Goal: Browse casually

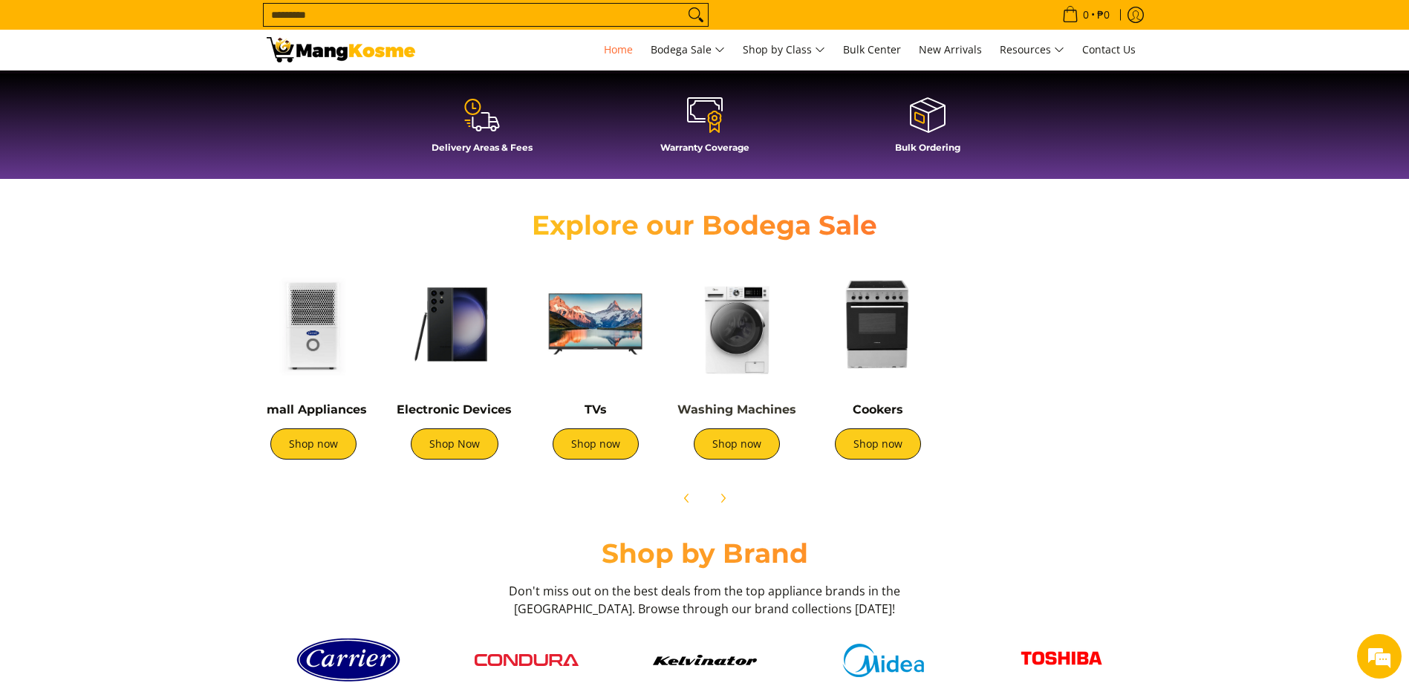
scroll to position [0, 287]
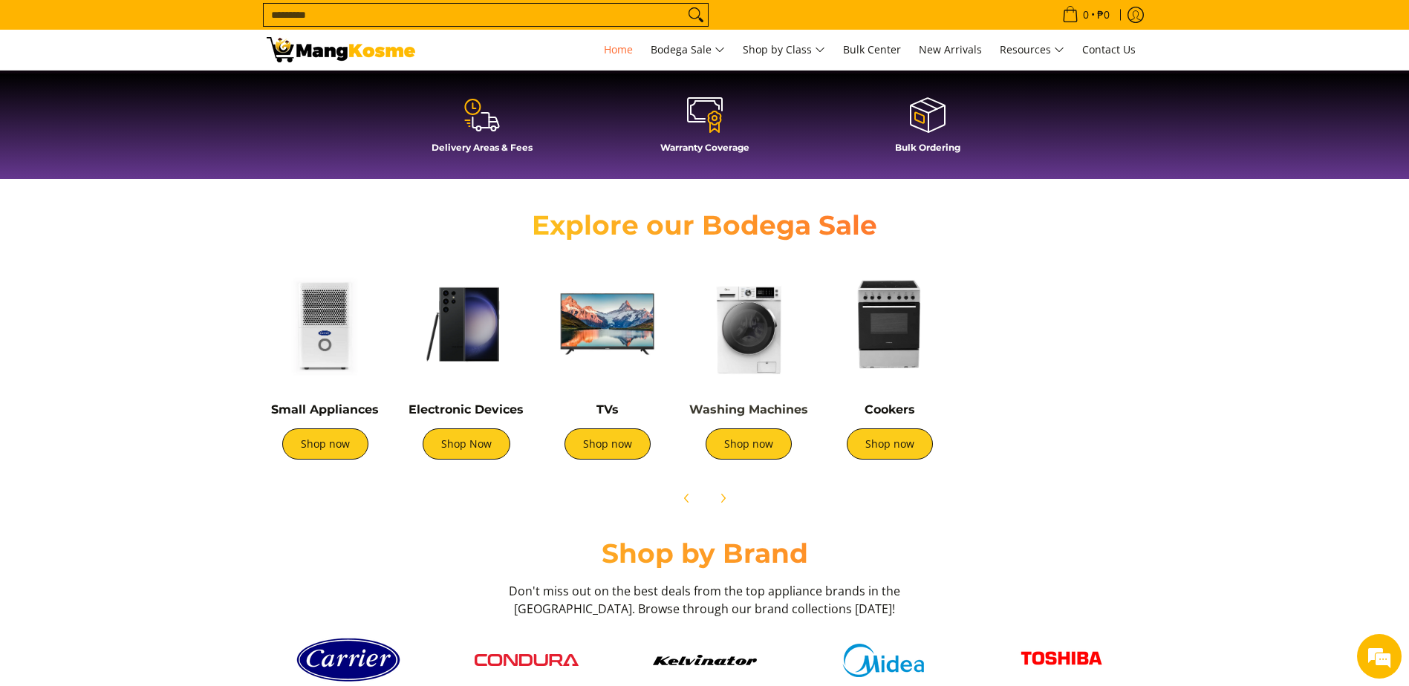
drag, startPoint x: 1079, startPoint y: 385, endPoint x: 783, endPoint y: 403, distance: 296.2
click at [783, 403] on div "Washing Machines Shop now" at bounding box center [749, 367] width 126 height 213
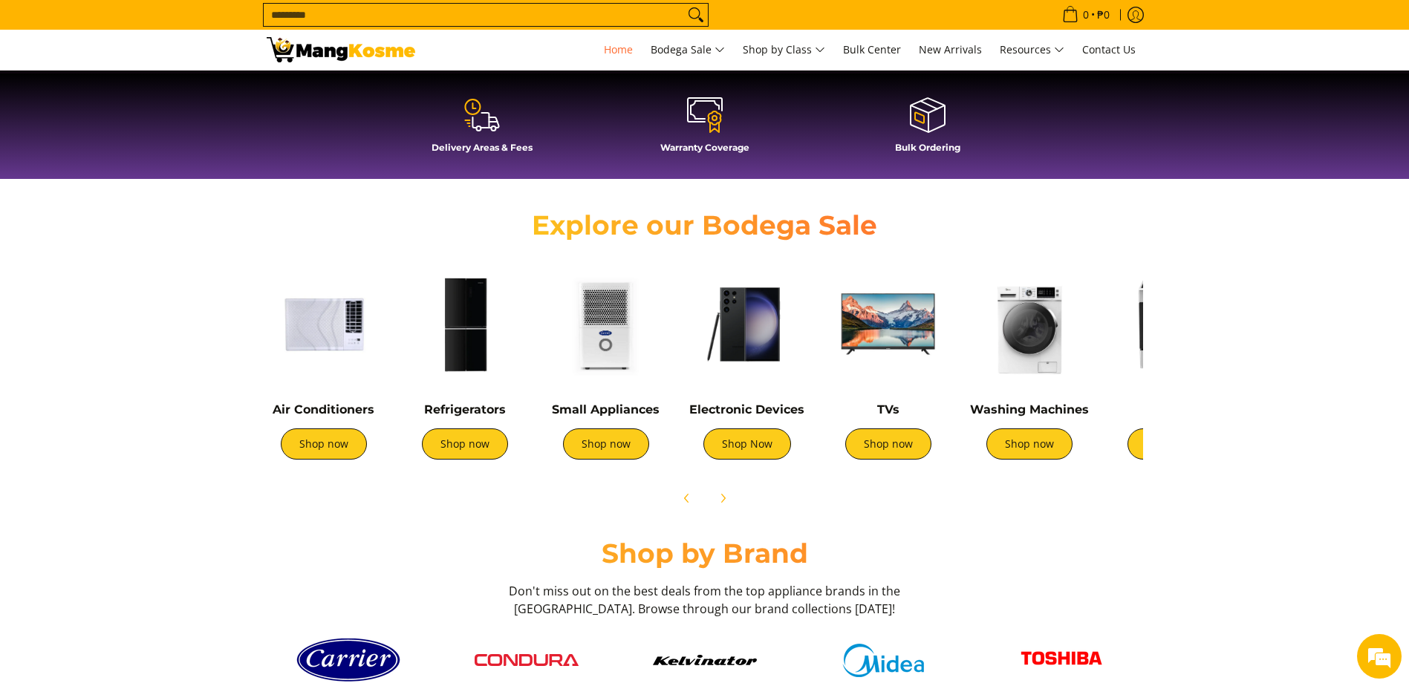
scroll to position [0, 0]
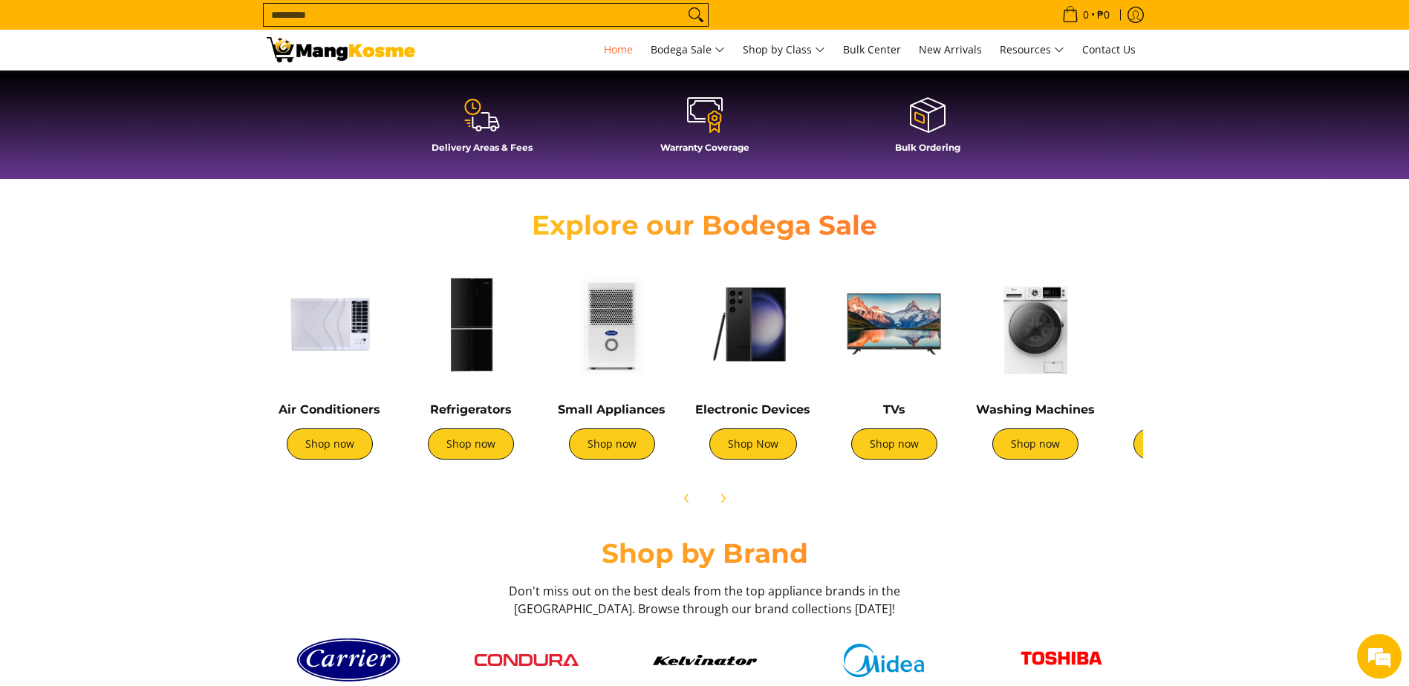
drag, startPoint x: 688, startPoint y: 349, endPoint x: 1128, endPoint y: 386, distance: 442.1
click at [1128, 386] on div "Air Conditioners Shop now Refrigerators Shop now Shop now" at bounding box center [952, 364] width 1387 height 221
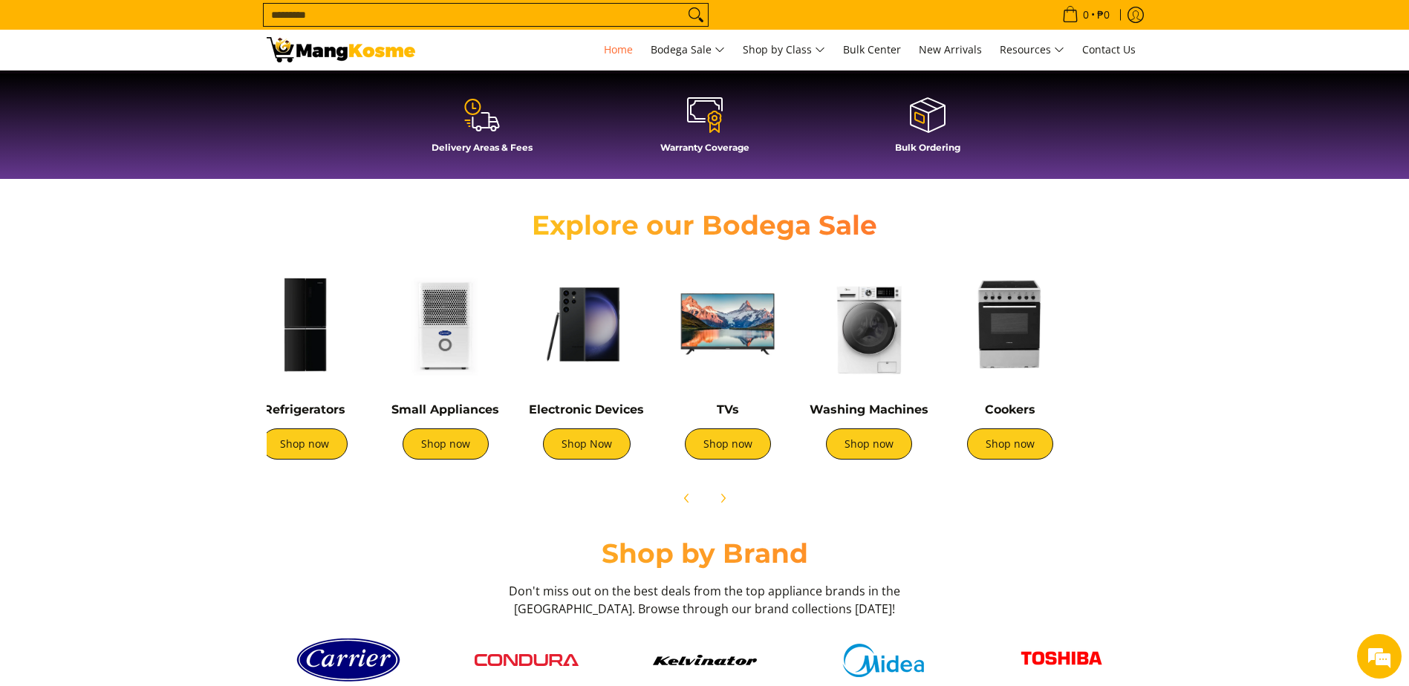
drag, startPoint x: 1037, startPoint y: 420, endPoint x: 871, endPoint y: 419, distance: 166.4
click at [871, 419] on div "Washing Machines Shop now" at bounding box center [869, 439] width 126 height 72
click at [878, 455] on link "Shop now" at bounding box center [869, 444] width 86 height 31
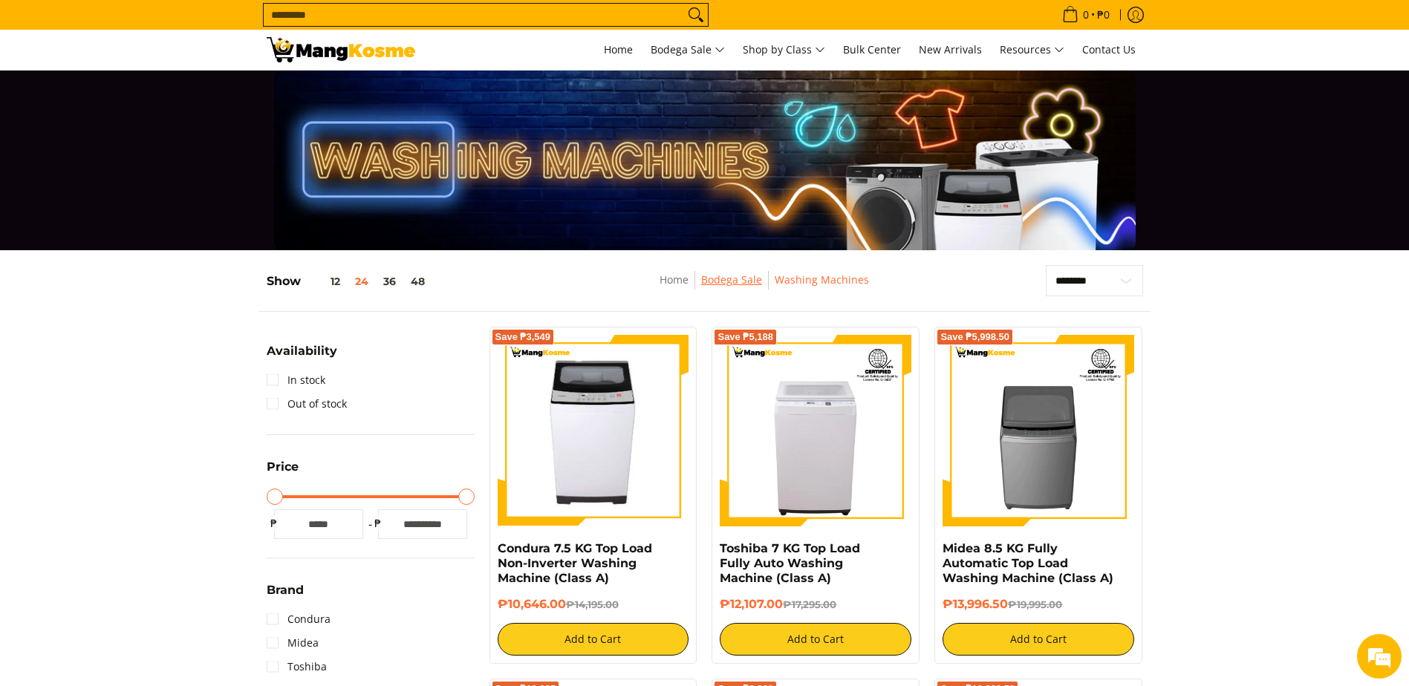
click at [726, 282] on link "Bodega Sale" at bounding box center [731, 280] width 61 height 14
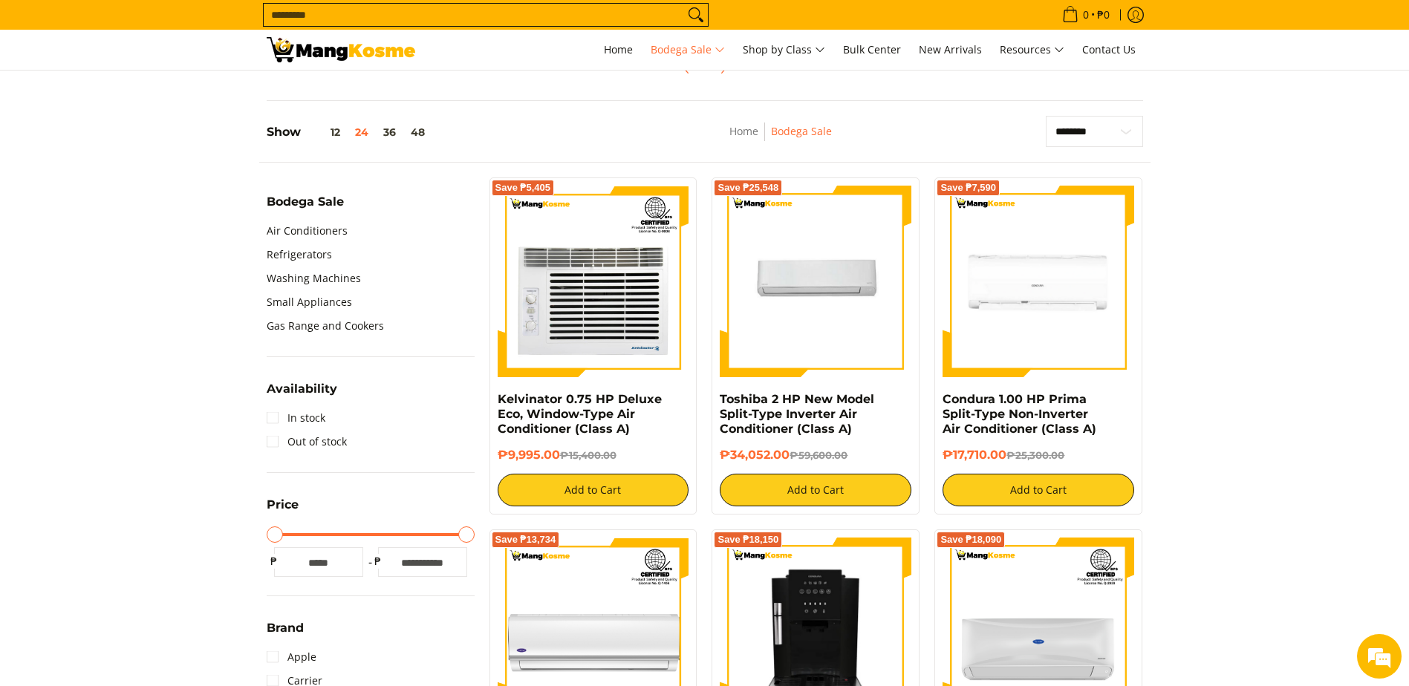
scroll to position [371, 0]
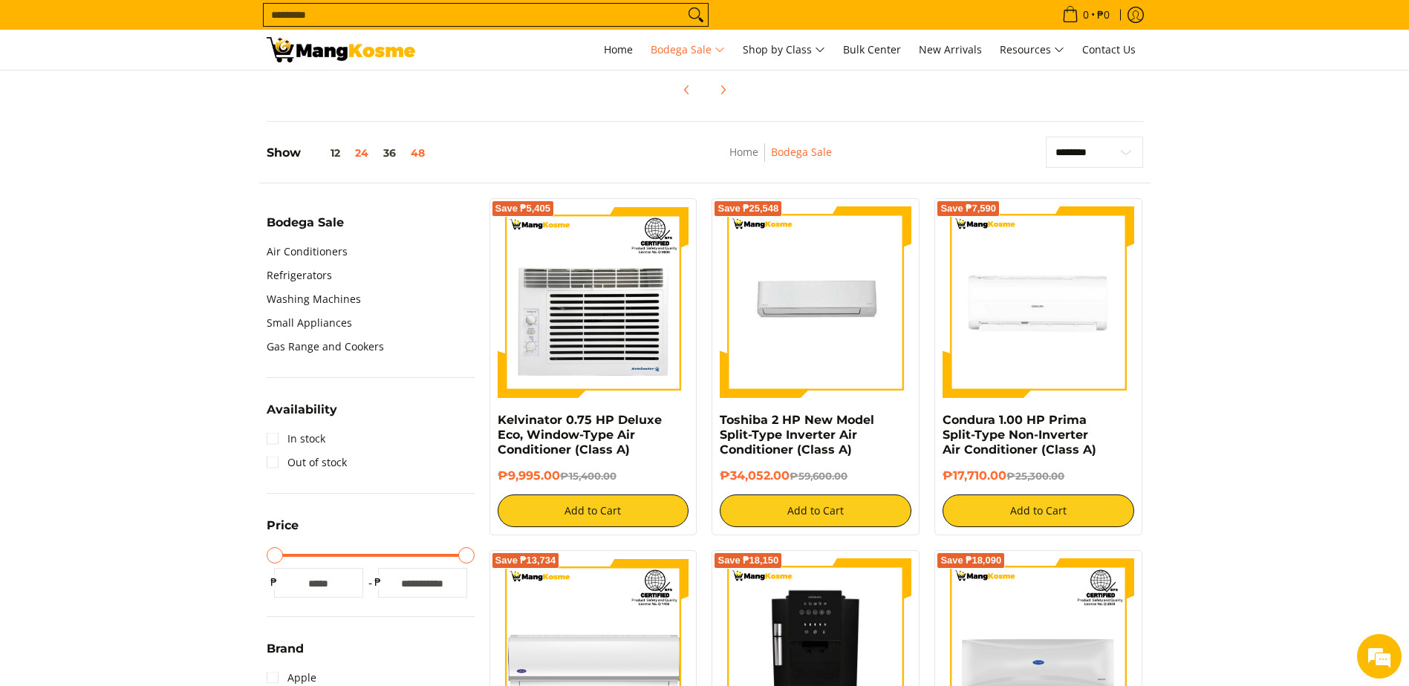
click at [417, 151] on button "48" at bounding box center [417, 153] width 29 height 12
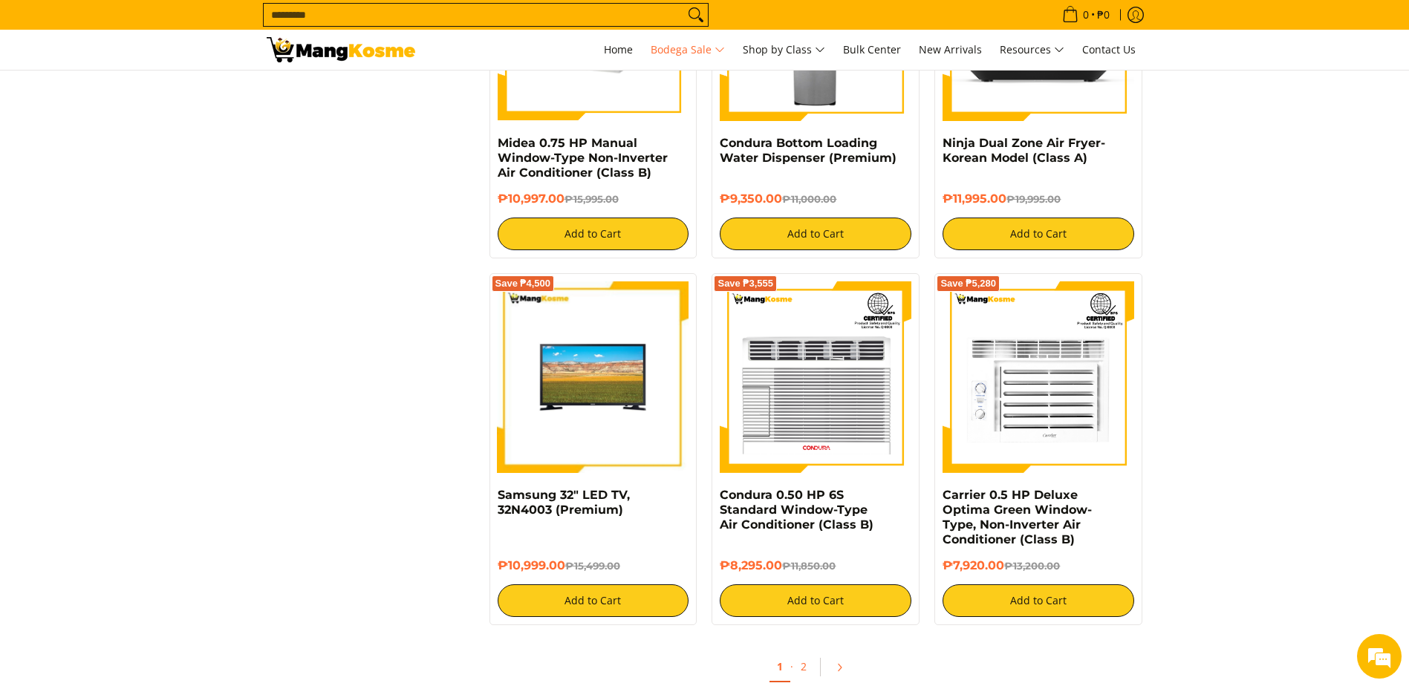
scroll to position [5786, 0]
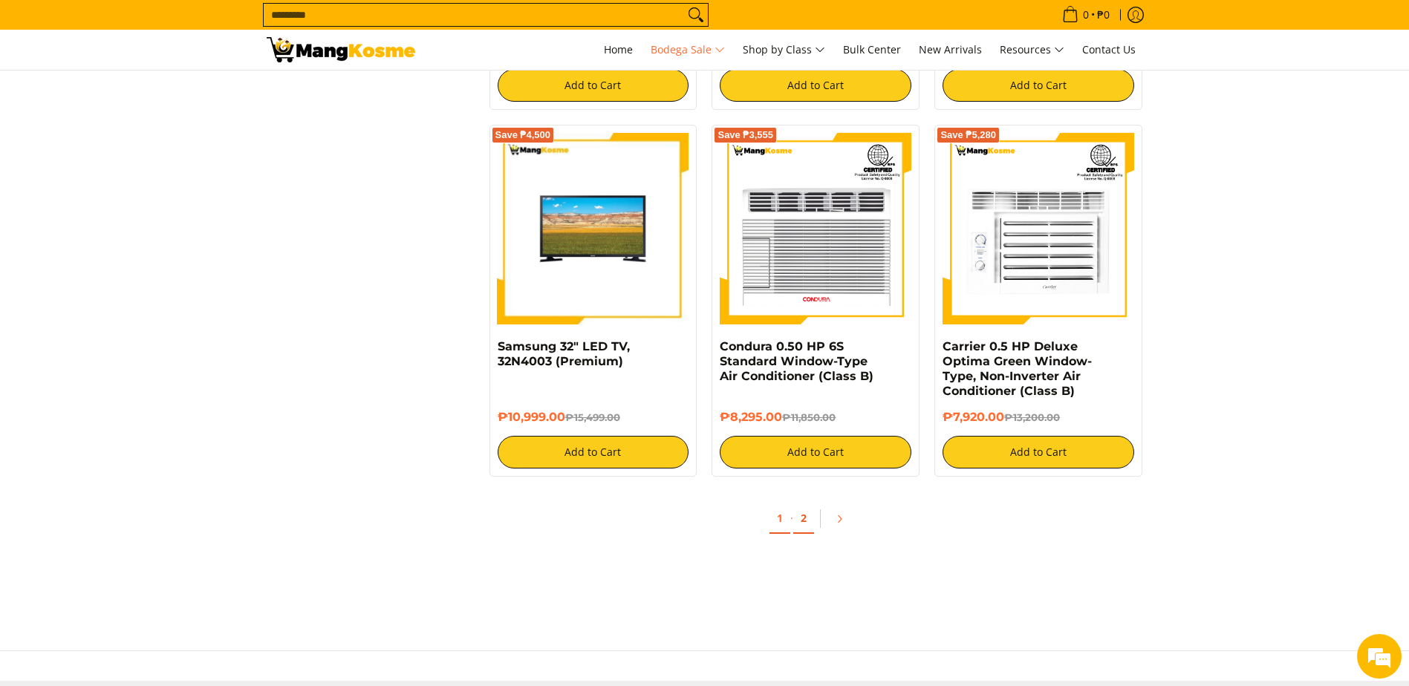
click at [802, 522] on link "2" at bounding box center [803, 519] width 21 height 30
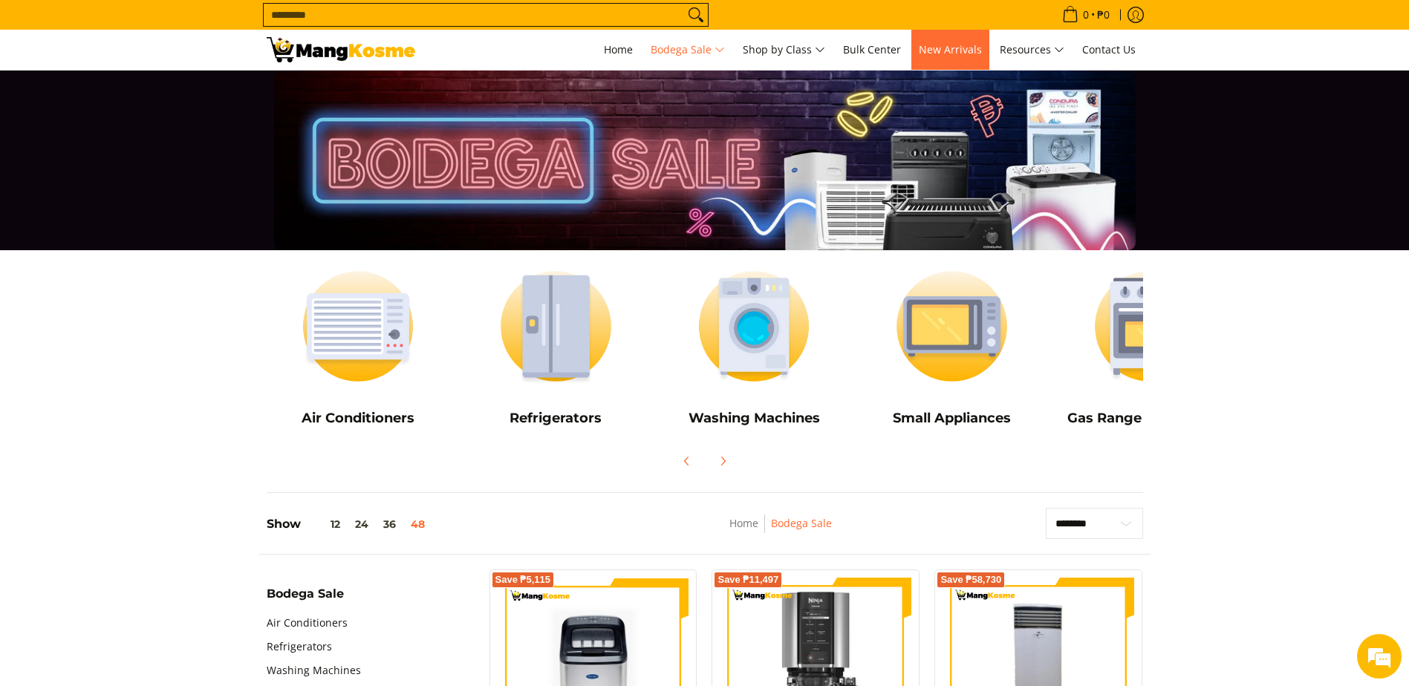
click at [928, 51] on span "New Arrivals" at bounding box center [950, 49] width 63 height 14
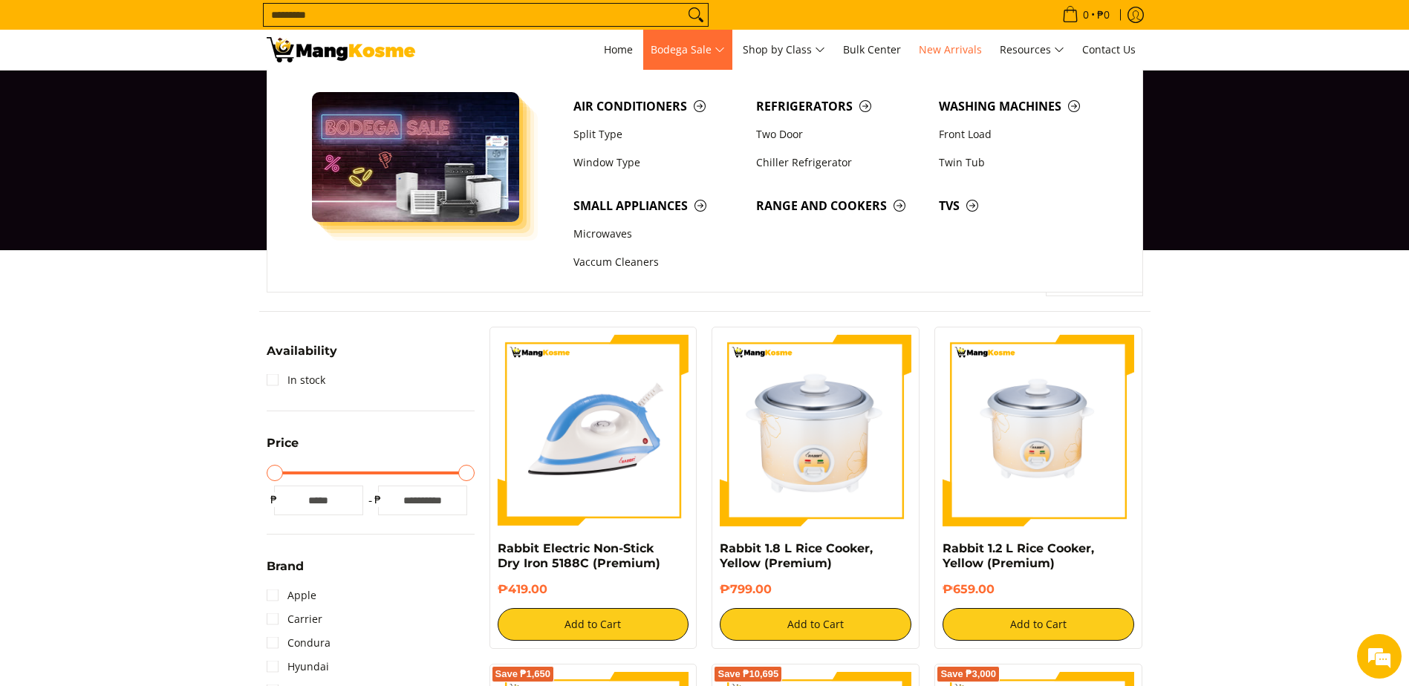
click at [711, 51] on span "Bodega Sale" at bounding box center [688, 50] width 74 height 19
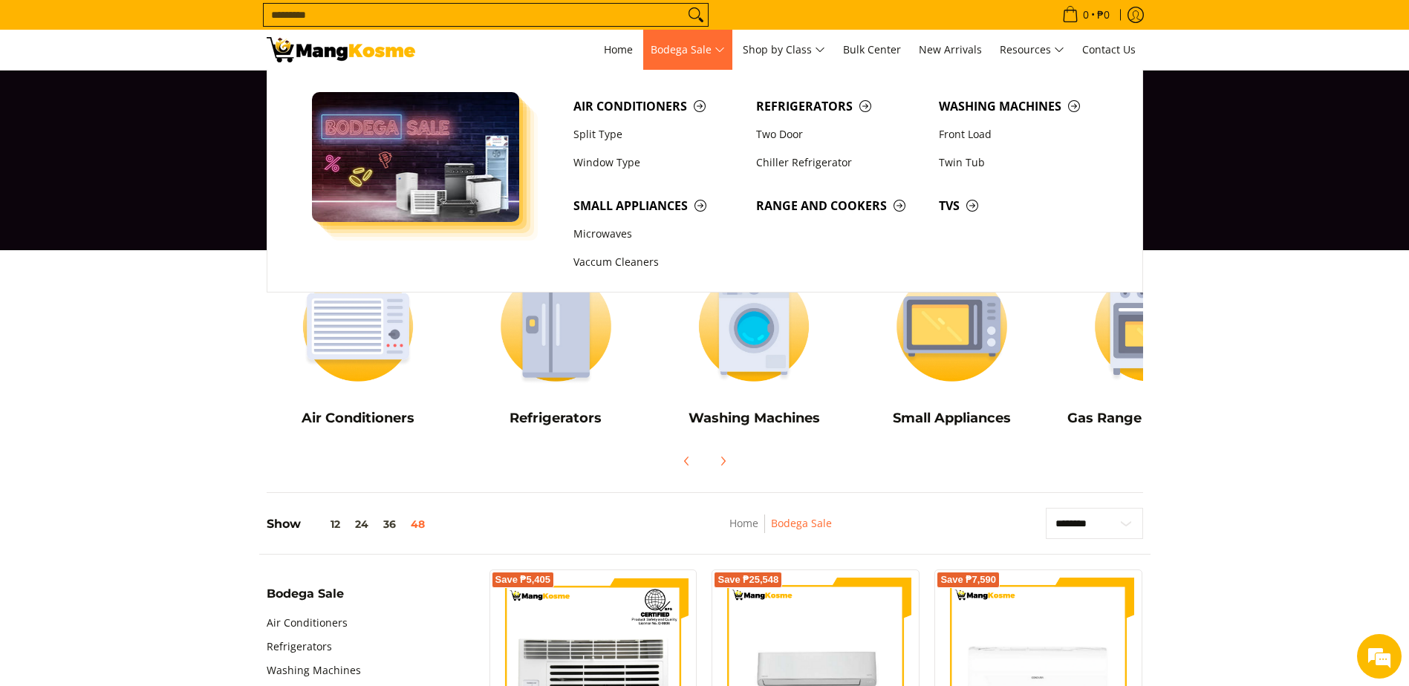
click at [693, 58] on span "Bodega Sale" at bounding box center [688, 50] width 74 height 19
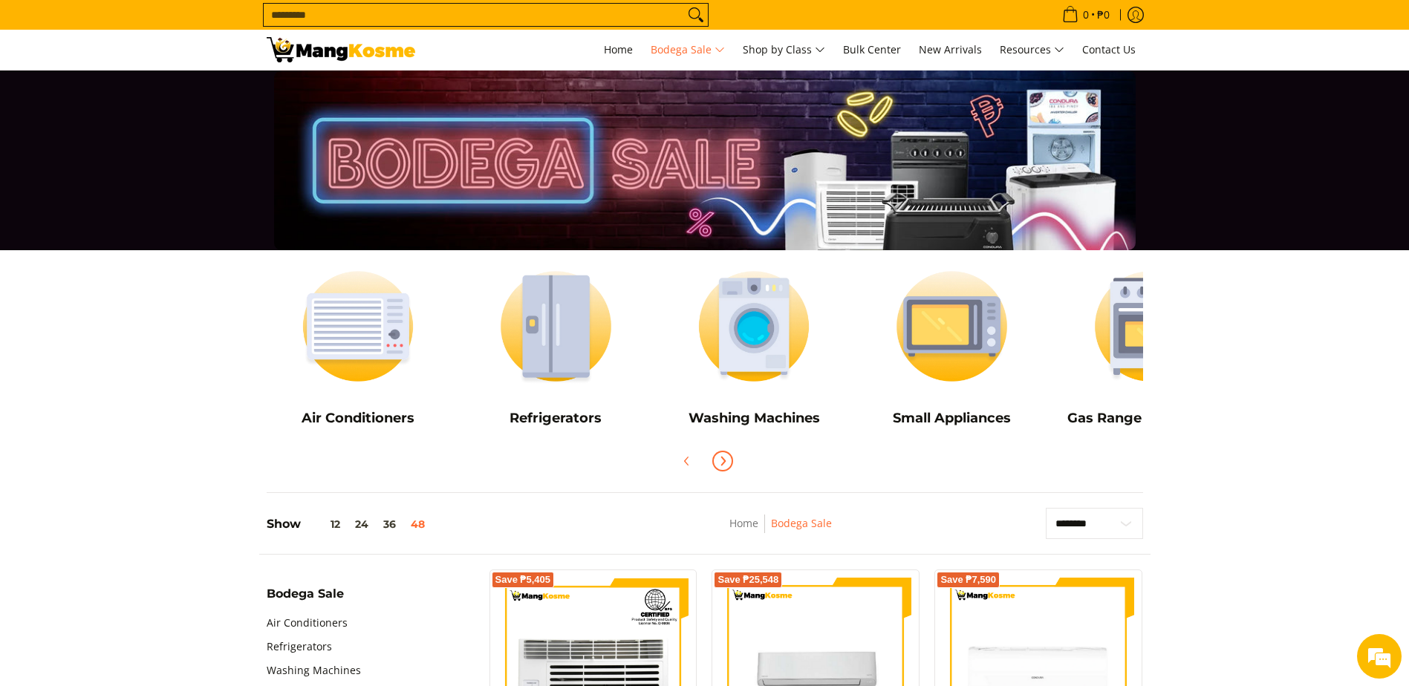
click at [726, 459] on icon "Next" at bounding box center [723, 461] width 12 height 12
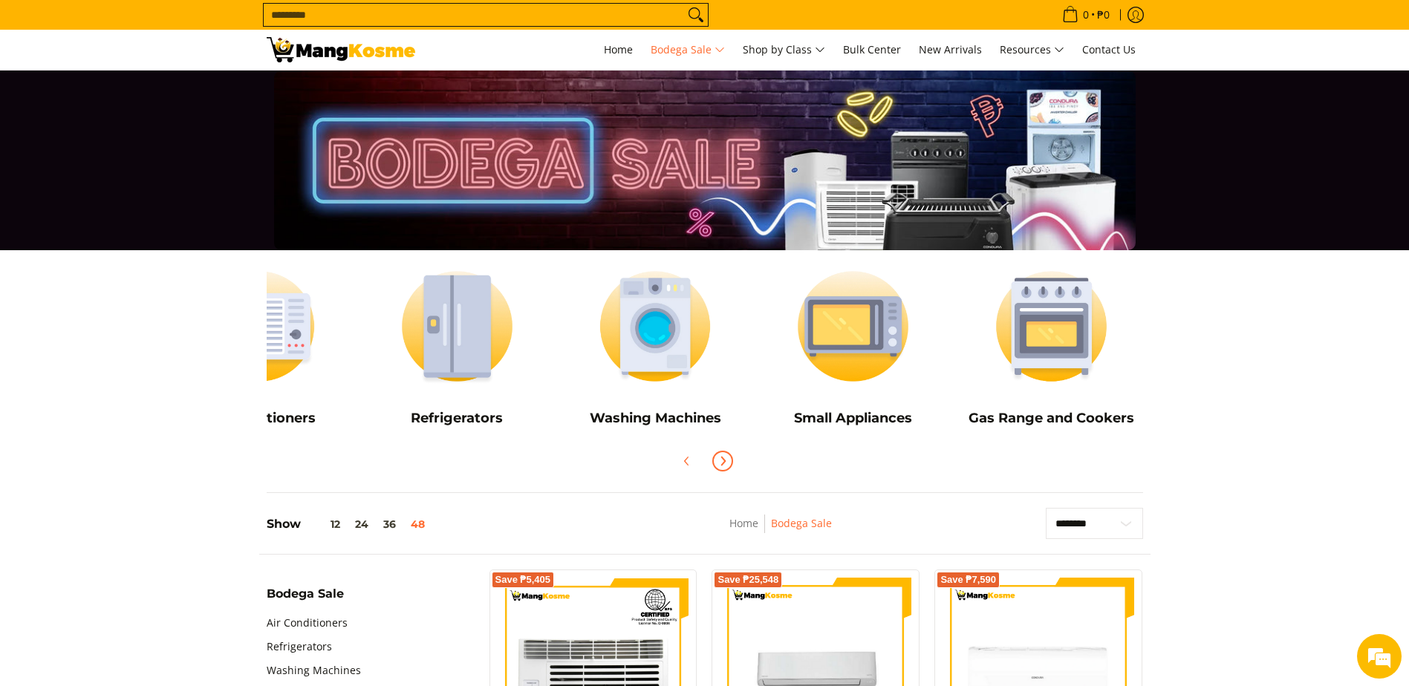
scroll to position [0, 99]
click at [909, 331] on img at bounding box center [852, 326] width 183 height 137
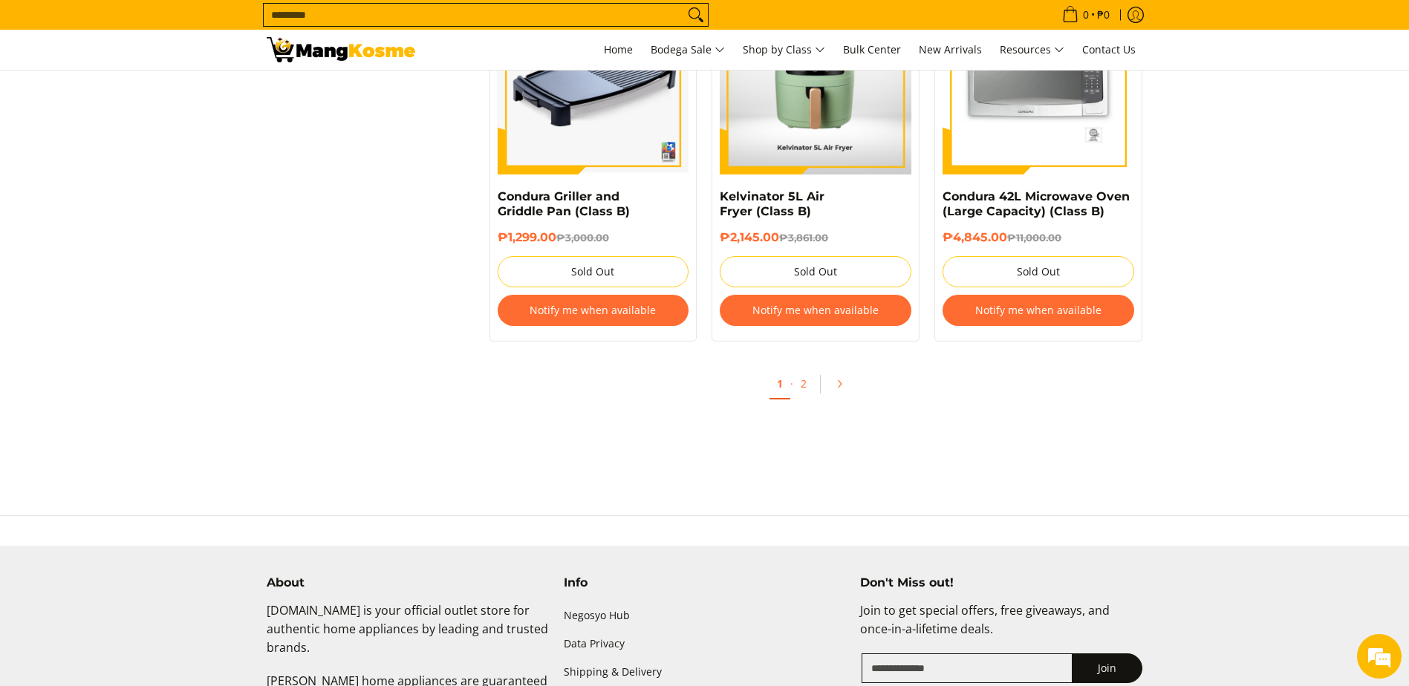
scroll to position [6017, 0]
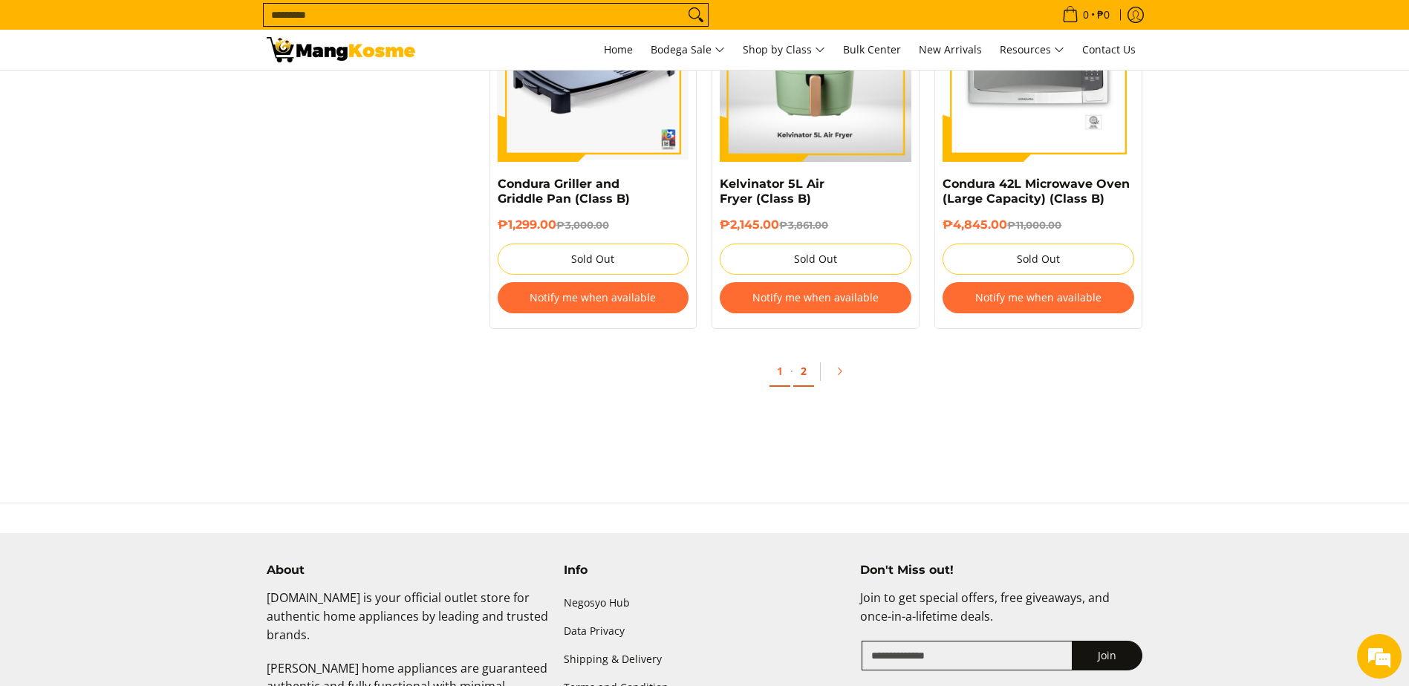
click at [799, 357] on link "2" at bounding box center [803, 372] width 21 height 30
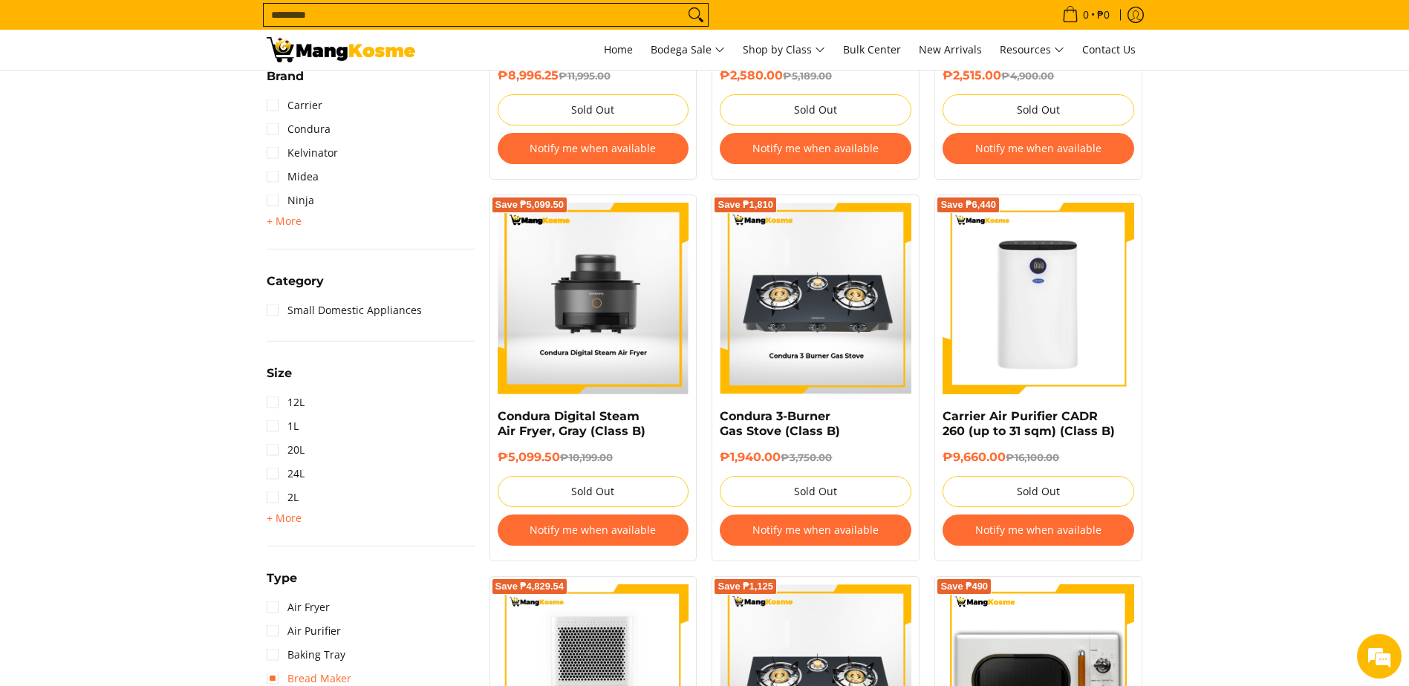
scroll to position [446, 0]
